Goal: Information Seeking & Learning: Learn about a topic

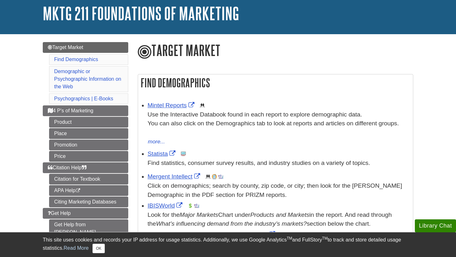
scroll to position [37, 0]
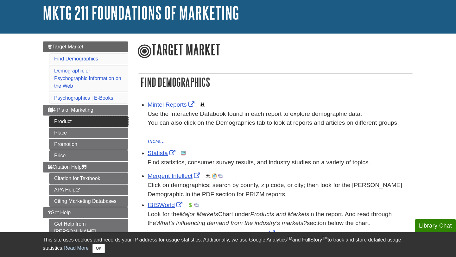
click at [91, 124] on link "Product" at bounding box center [88, 121] width 79 height 11
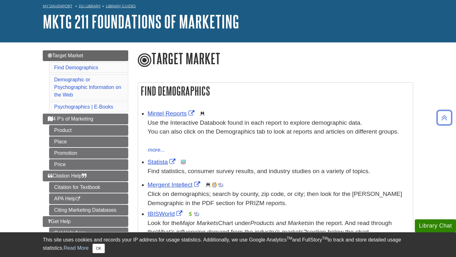
scroll to position [28, 0]
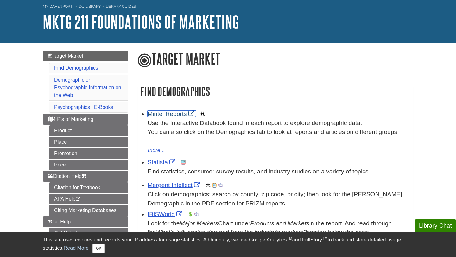
click at [172, 116] on link "Mintel Reports" at bounding box center [172, 114] width 48 height 7
click at [246, 109] on li "Mintel Reports This link opens in a new window Use the Interactive Databook fou…" at bounding box center [279, 131] width 262 height 47
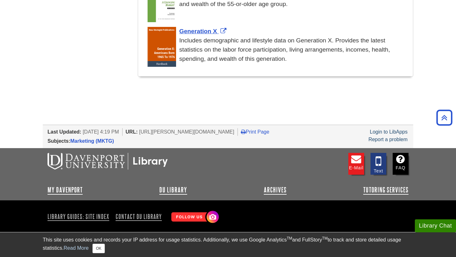
scroll to position [743, 0]
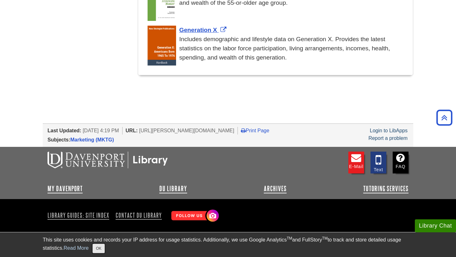
click at [105, 248] on button "OK" at bounding box center [99, 249] width 12 height 10
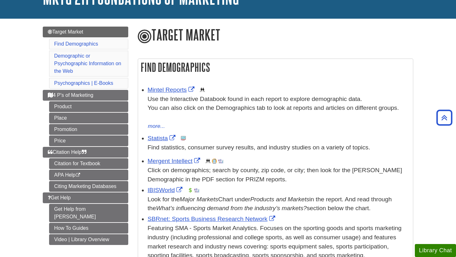
scroll to position [42, 0]
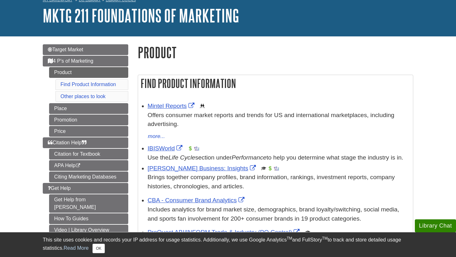
scroll to position [38, 0]
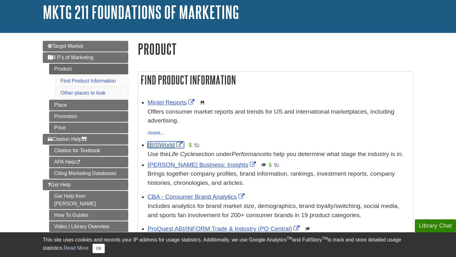
click at [154, 145] on link "IBISWorld" at bounding box center [166, 145] width 36 height 7
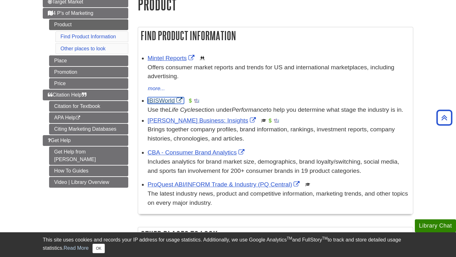
scroll to position [0, 0]
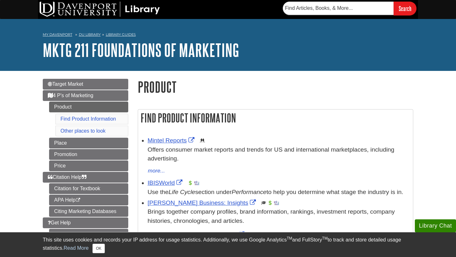
click at [187, 104] on div "Find Product Information Mintel Reports This link opens in a new window Offers …" at bounding box center [275, 260] width 285 height 315
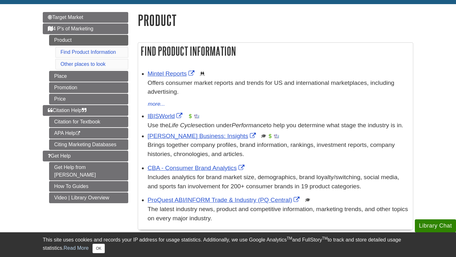
scroll to position [66, 0]
